Goal: Check status: Check status

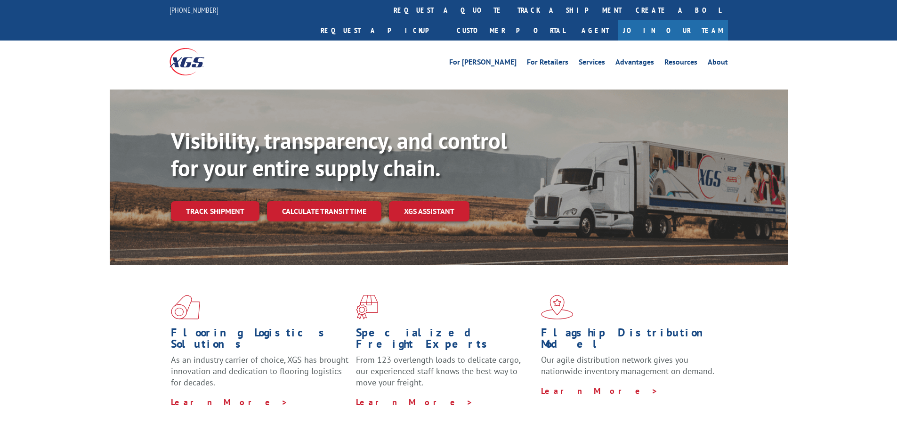
click at [209, 201] on div "Visibility, transparency, and control for your entire supply chain. Track shipm…" at bounding box center [479, 192] width 617 height 131
click at [215, 201] on link "Track shipment" at bounding box center [215, 211] width 89 height 20
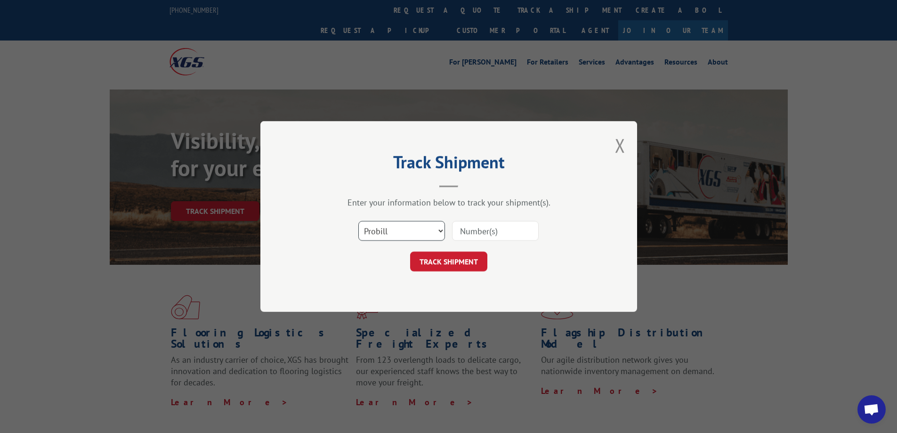
click at [437, 227] on select "Select category... Probill BOL PO" at bounding box center [401, 231] width 87 height 20
select select "bol"
click at [358, 221] on select "Select category... Probill BOL PO" at bounding box center [401, 231] width 87 height 20
click at [475, 232] on input at bounding box center [495, 231] width 87 height 20
type input "54395052"
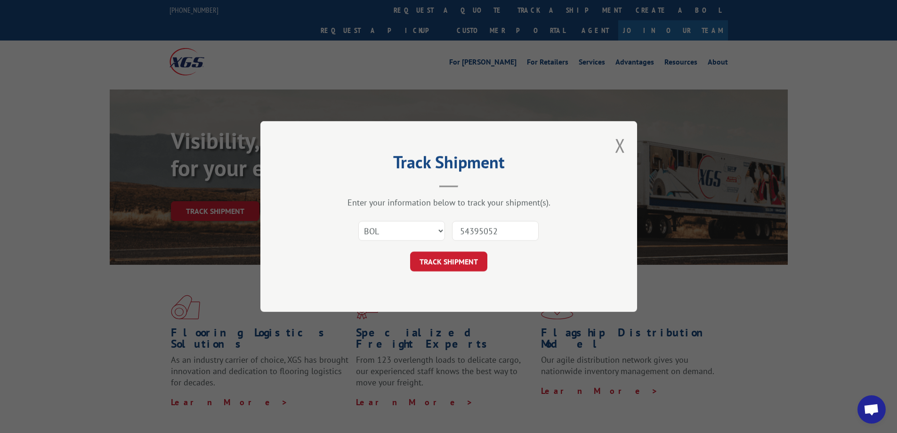
click button "TRACK SHIPMENT" at bounding box center [448, 261] width 77 height 20
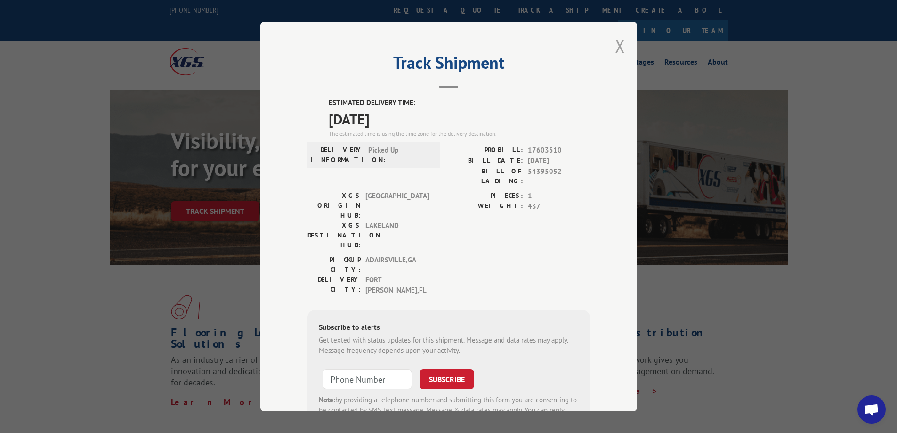
click at [618, 49] on button "Close modal" at bounding box center [620, 45] width 10 height 25
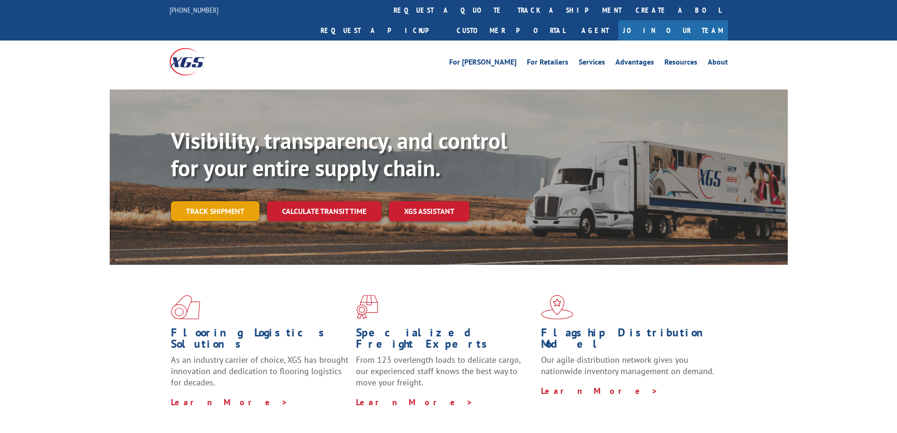
click at [238, 201] on link "Track shipment" at bounding box center [215, 211] width 89 height 20
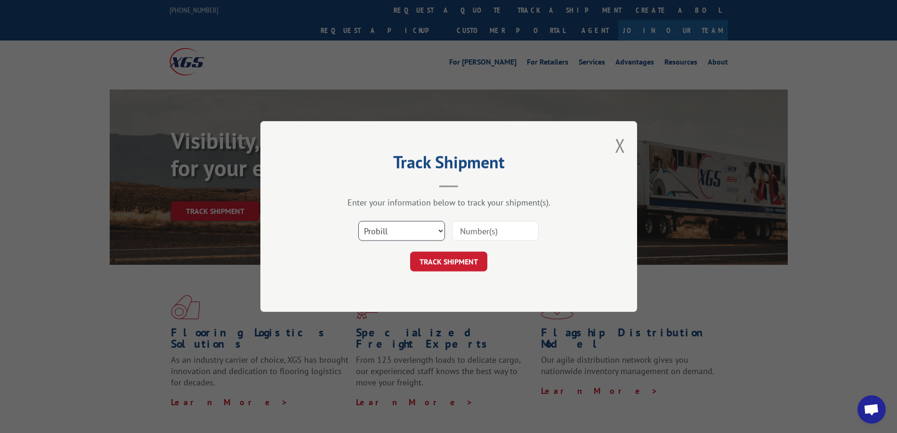
click at [437, 229] on select "Select category... Probill BOL PO" at bounding box center [401, 231] width 87 height 20
select select "bol"
click at [358, 221] on select "Select category... Probill BOL PO" at bounding box center [401, 231] width 87 height 20
click at [476, 229] on input at bounding box center [495, 231] width 87 height 20
type input "50864912"
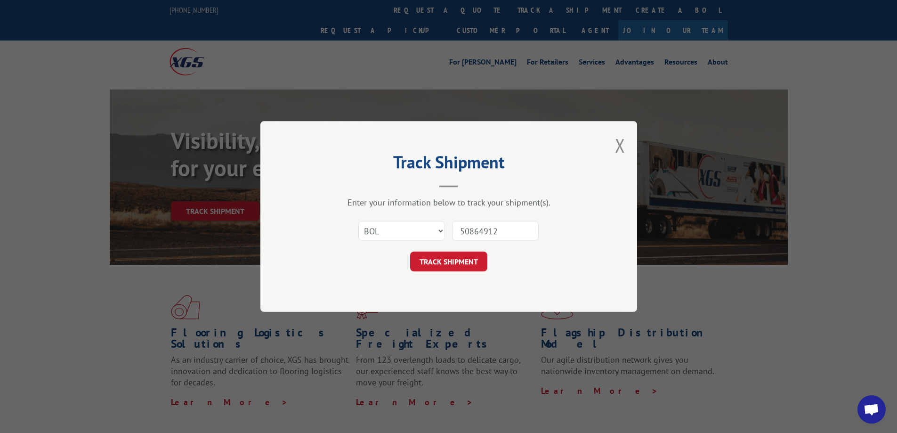
click button "TRACK SHIPMENT" at bounding box center [448, 261] width 77 height 20
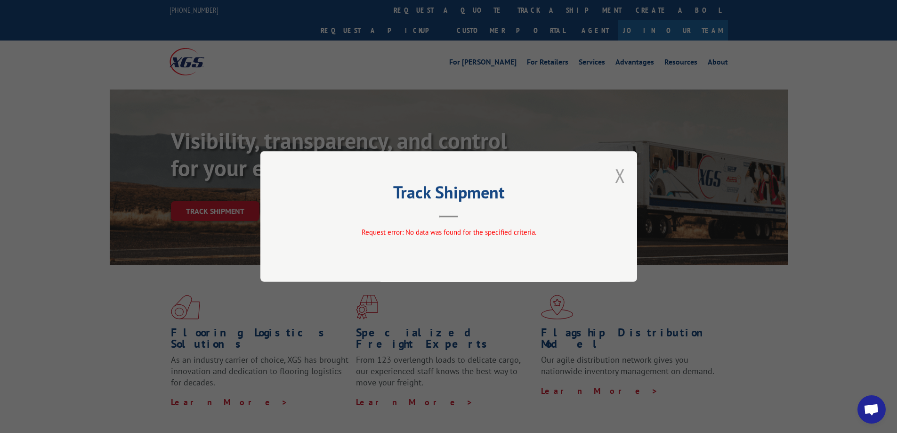
click at [621, 173] on button "Close modal" at bounding box center [620, 175] width 10 height 25
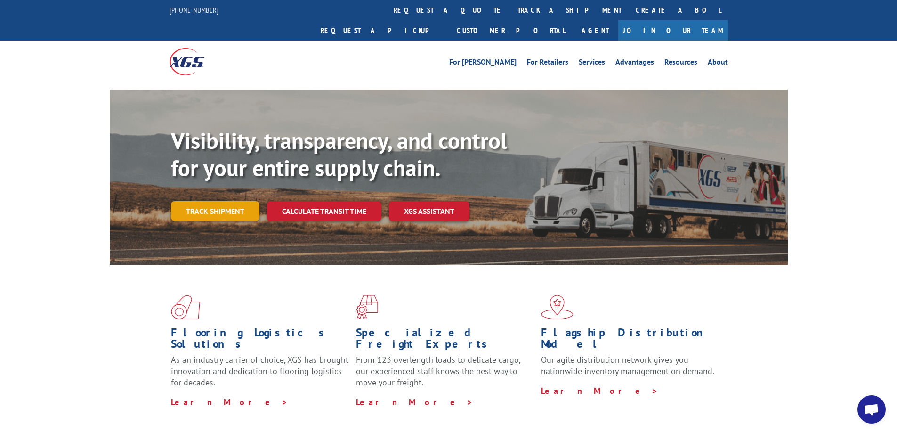
click at [236, 201] on link "Track shipment" at bounding box center [215, 211] width 89 height 20
click at [224, 201] on link "Track shipment" at bounding box center [215, 211] width 89 height 20
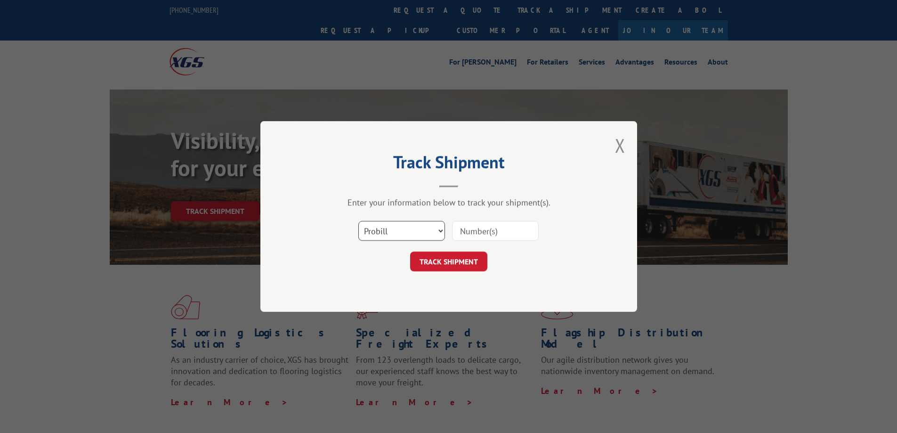
click at [436, 233] on select "Select category... Probill BOL PO" at bounding box center [401, 231] width 87 height 20
select select "bol"
click at [358, 221] on select "Select category... Probill BOL PO" at bounding box center [401, 231] width 87 height 20
click at [470, 235] on input at bounding box center [495, 231] width 87 height 20
paste input "3373452"
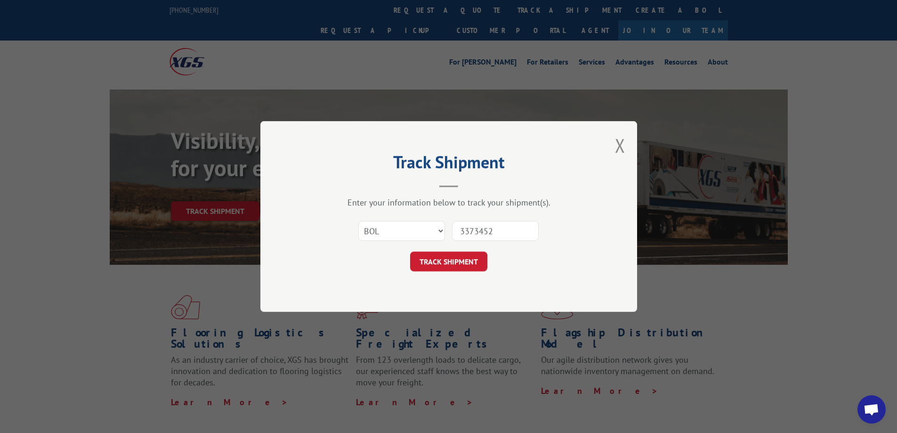
type input "3373452"
click at [420, 245] on div "Select category... Probill BOL PO 3373452" at bounding box center [448, 230] width 282 height 31
click at [427, 256] on button "TRACK SHIPMENT" at bounding box center [448, 261] width 77 height 20
